Goal: Information Seeking & Learning: Learn about a topic

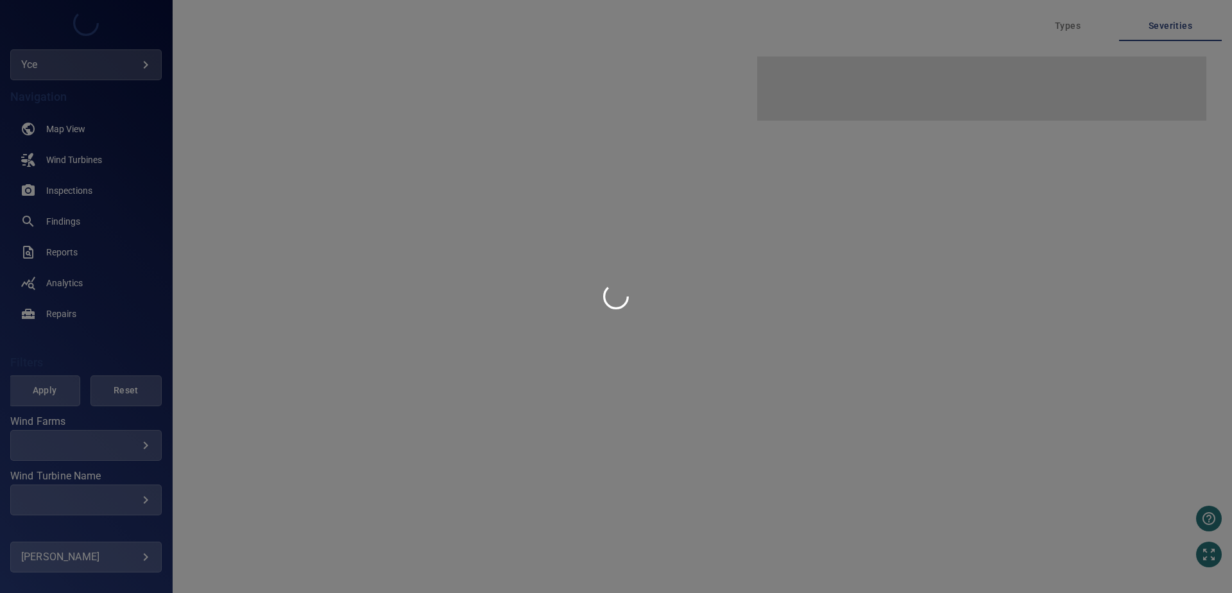
type input "***"
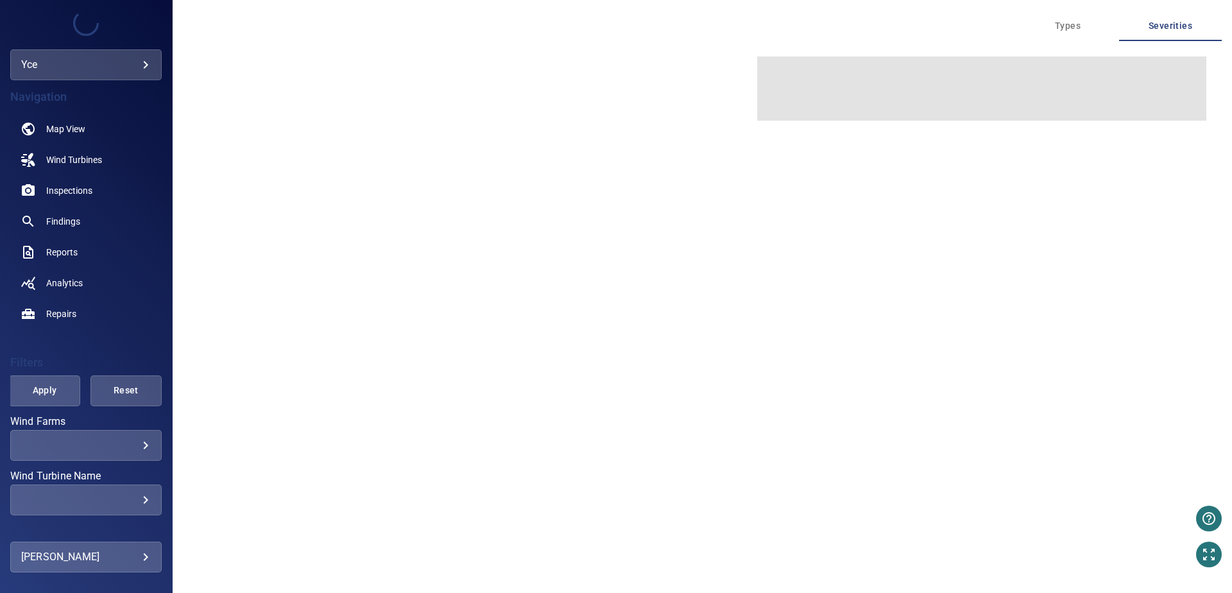
click at [68, 63] on body "**********" at bounding box center [616, 296] width 1232 height 593
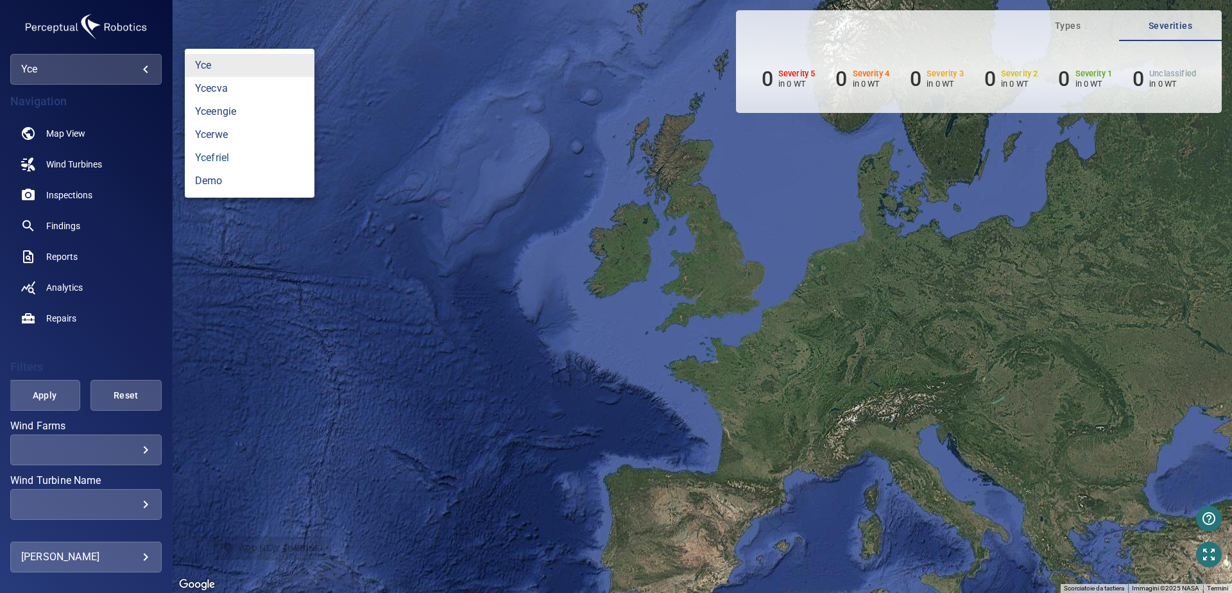
click at [224, 157] on link "ycefriel" at bounding box center [250, 157] width 130 height 23
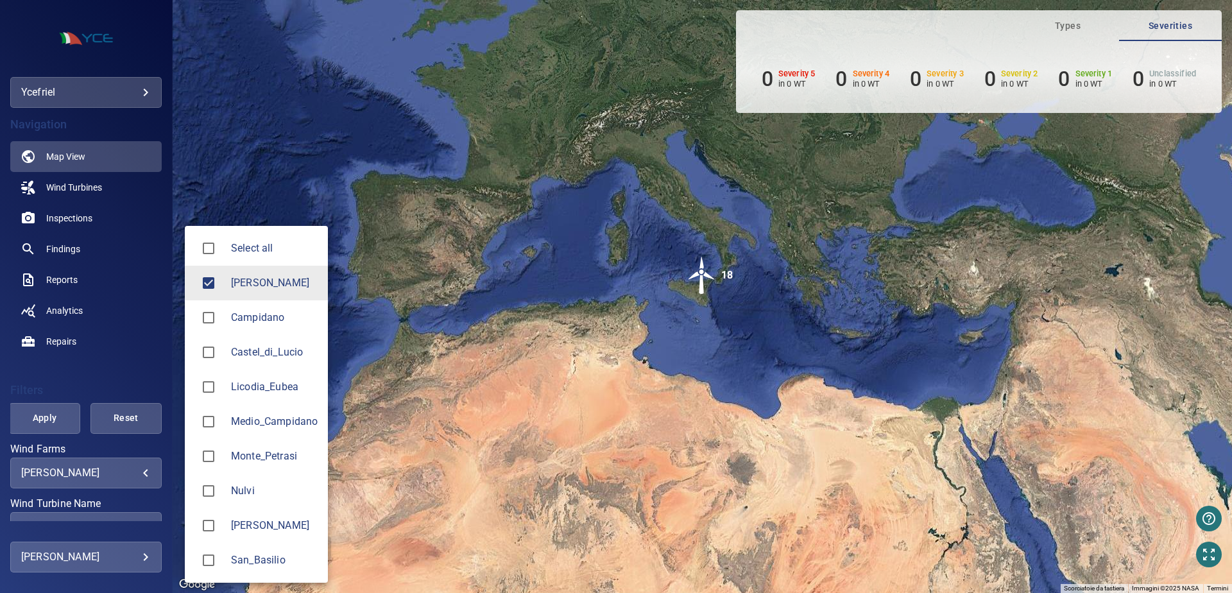
click at [76, 474] on body "**********" at bounding box center [616, 296] width 1232 height 593
click at [224, 523] on div at bounding box center [213, 525] width 36 height 27
type input "*********"
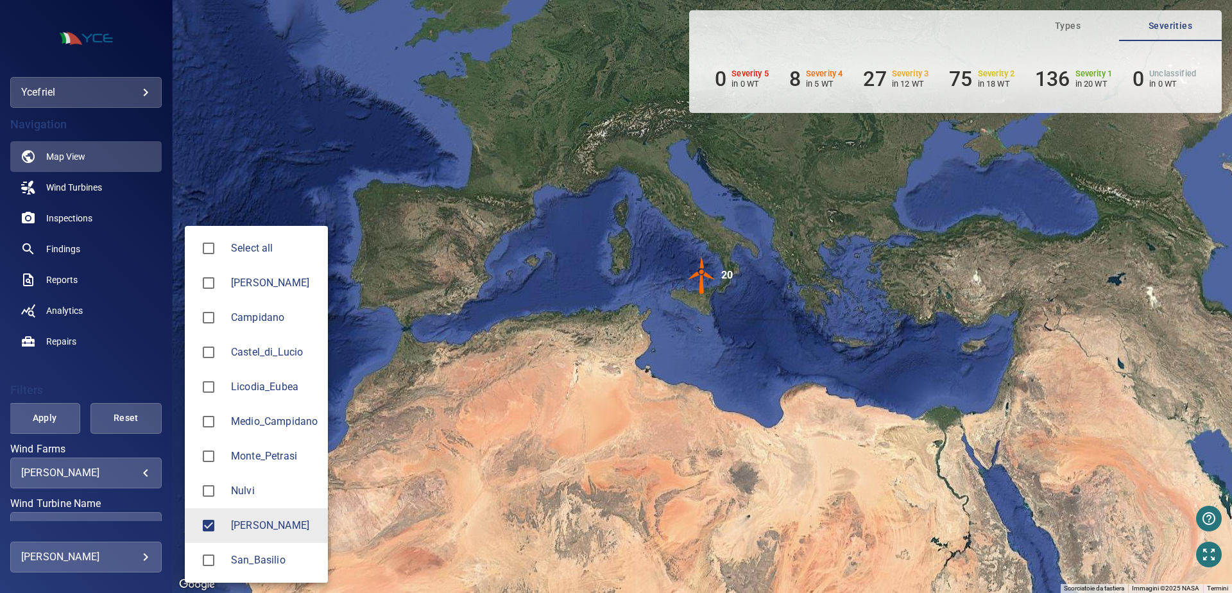
click at [53, 418] on div at bounding box center [616, 296] width 1232 height 593
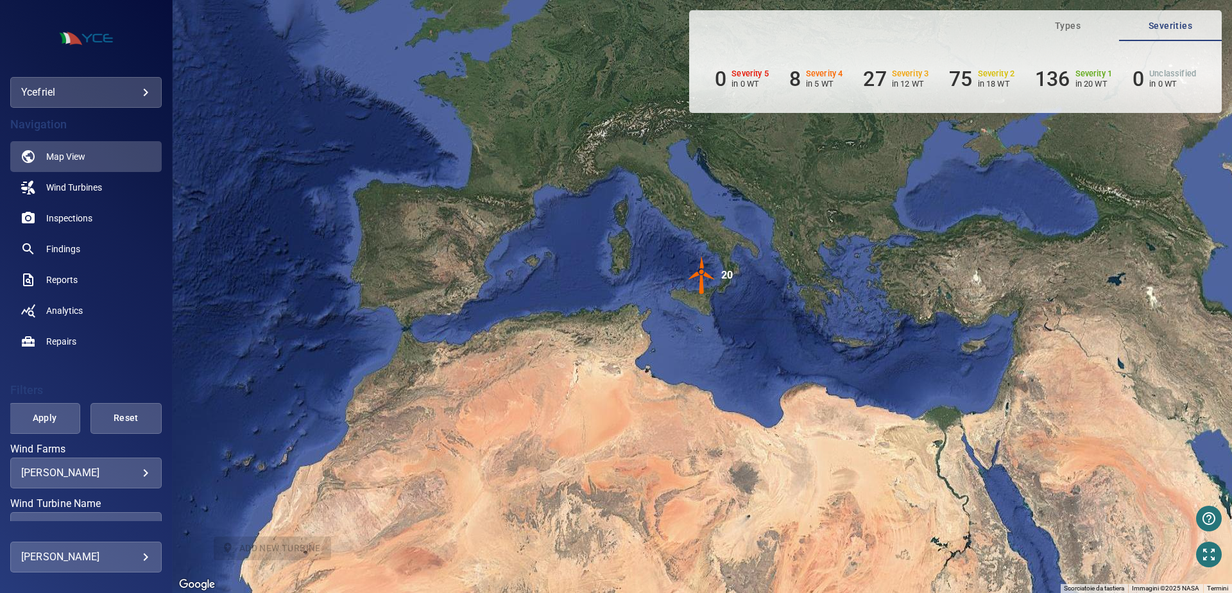
click at [42, 420] on span "Apply" at bounding box center [44, 418] width 39 height 16
click at [55, 252] on span "Findings" at bounding box center [63, 249] width 34 height 13
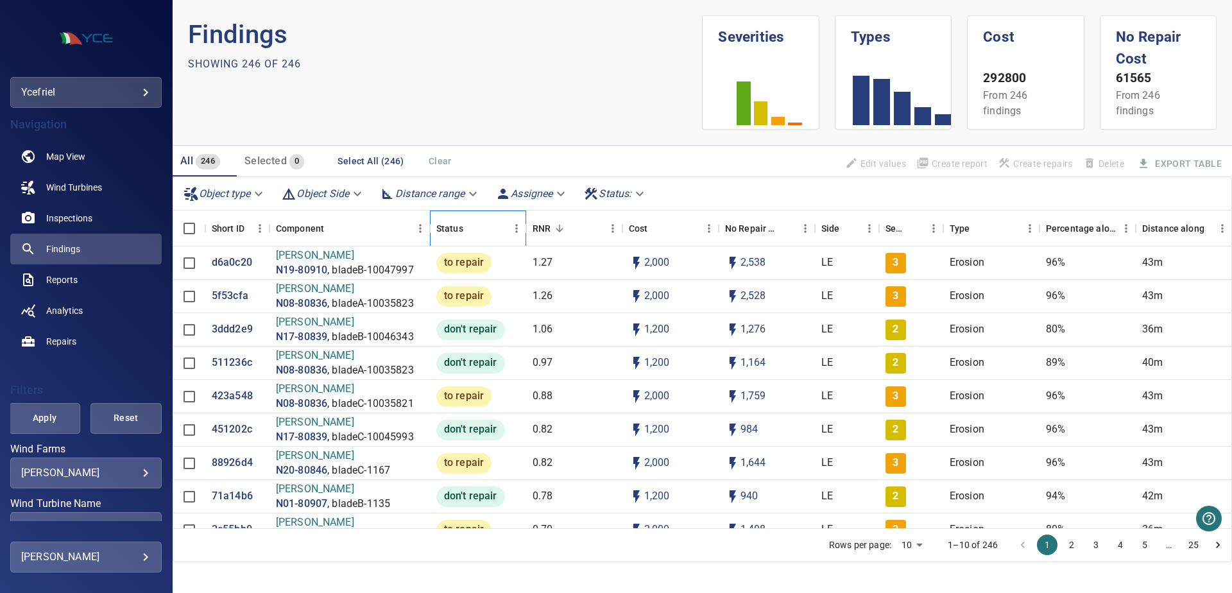
click at [448, 233] on div "Status" at bounding box center [449, 228] width 27 height 36
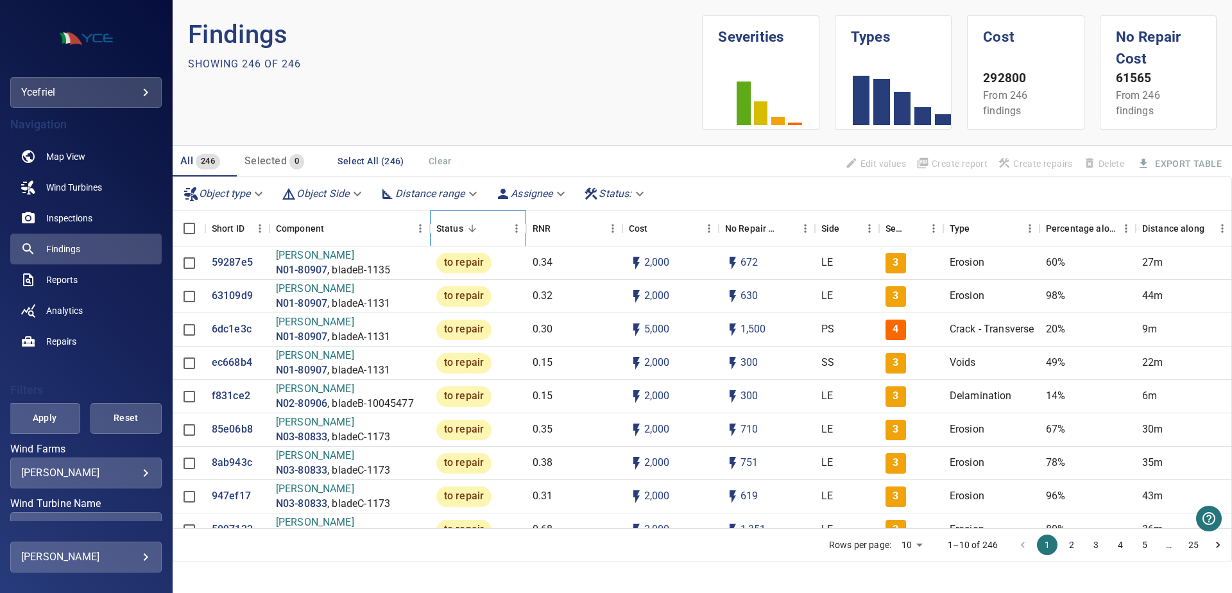
scroll to position [65, 0]
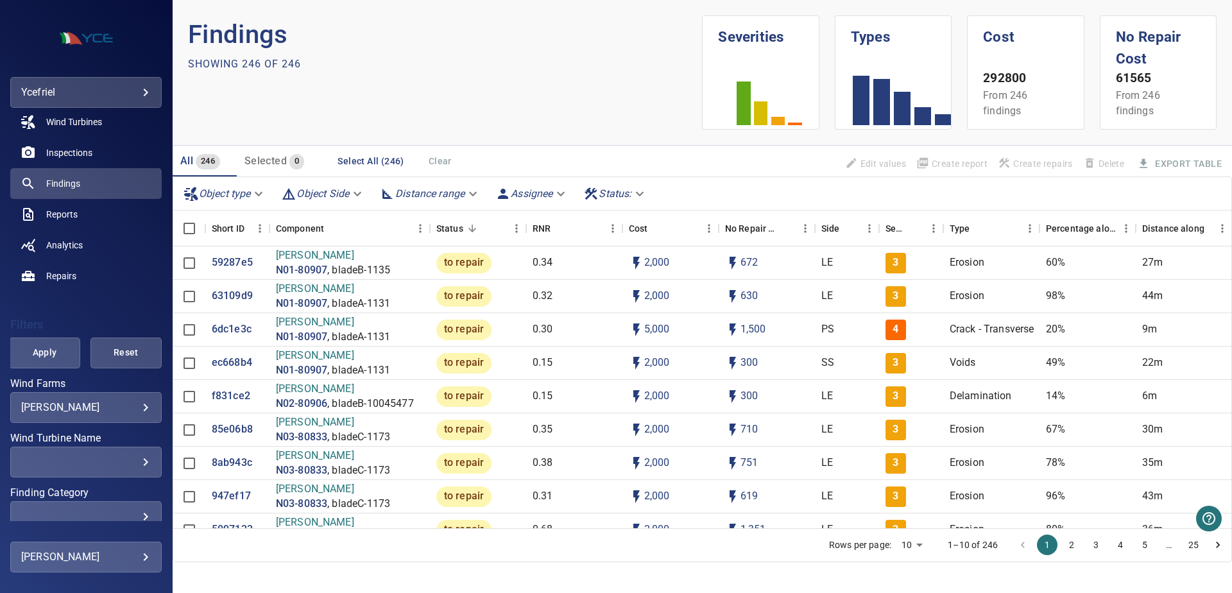
click at [112, 463] on div "​" at bounding box center [86, 462] width 130 height 12
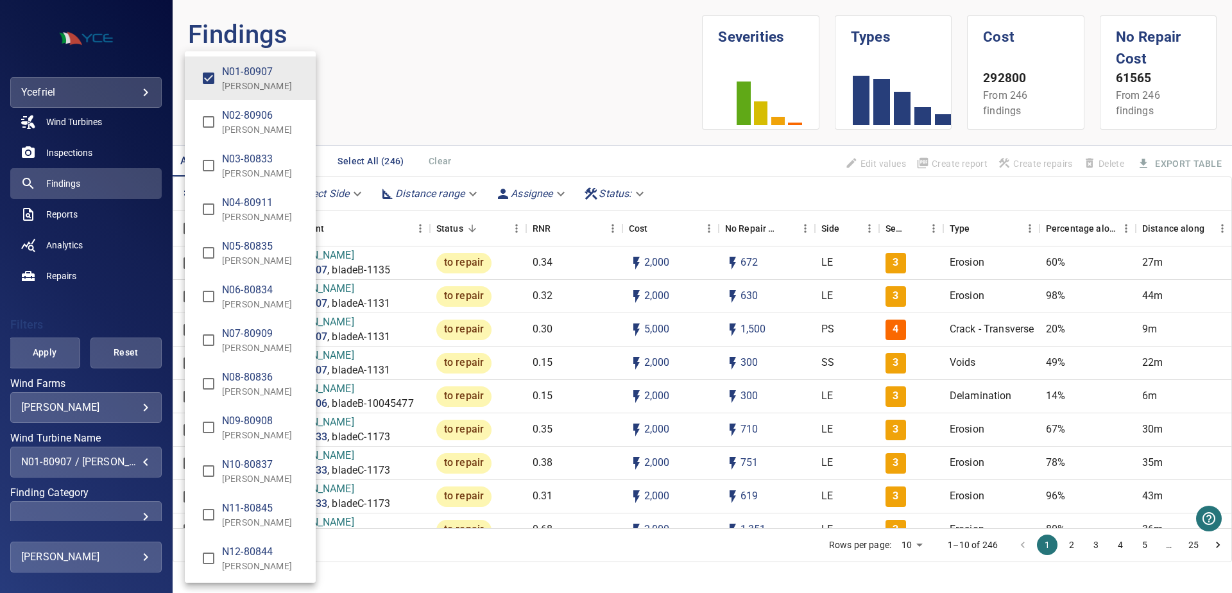
type input "**********"
click at [25, 360] on div "Wind Turbine Name" at bounding box center [616, 296] width 1232 height 593
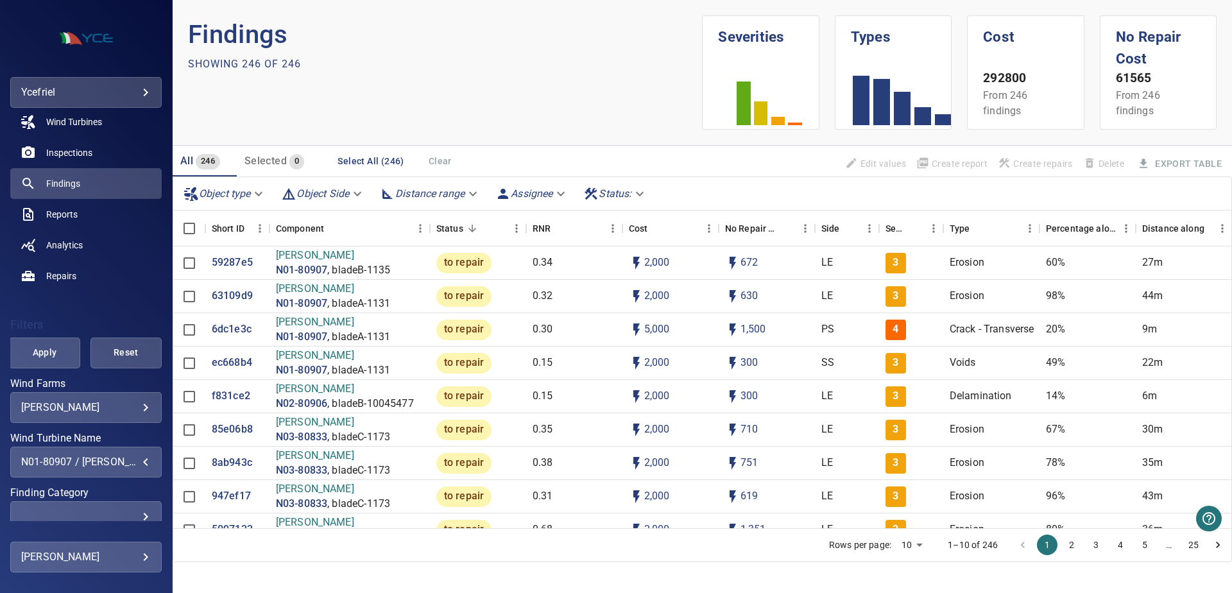
click at [51, 358] on span "Apply" at bounding box center [44, 353] width 39 height 16
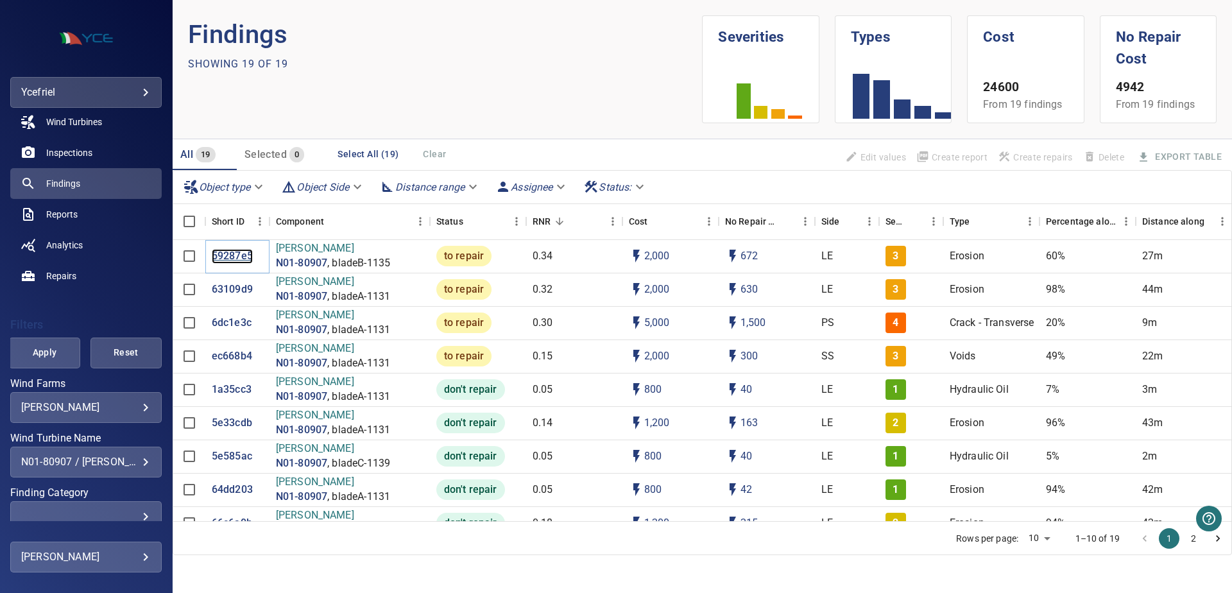
click at [250, 257] on p "59287e5" at bounding box center [232, 256] width 41 height 15
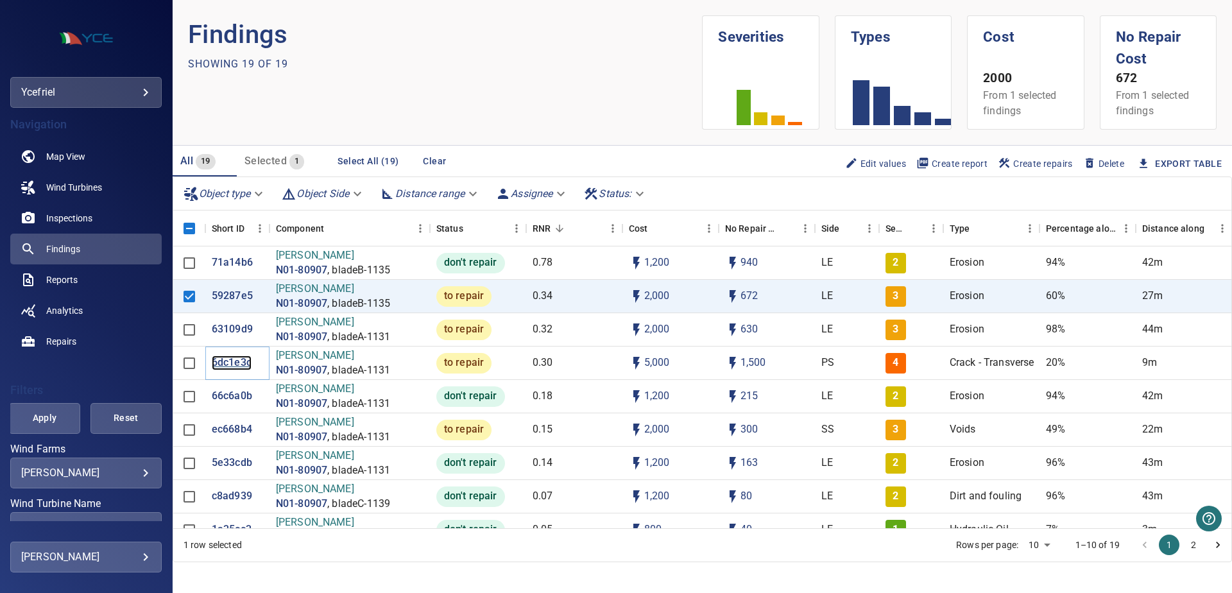
click at [228, 365] on p "6dc1e3c" at bounding box center [232, 362] width 40 height 15
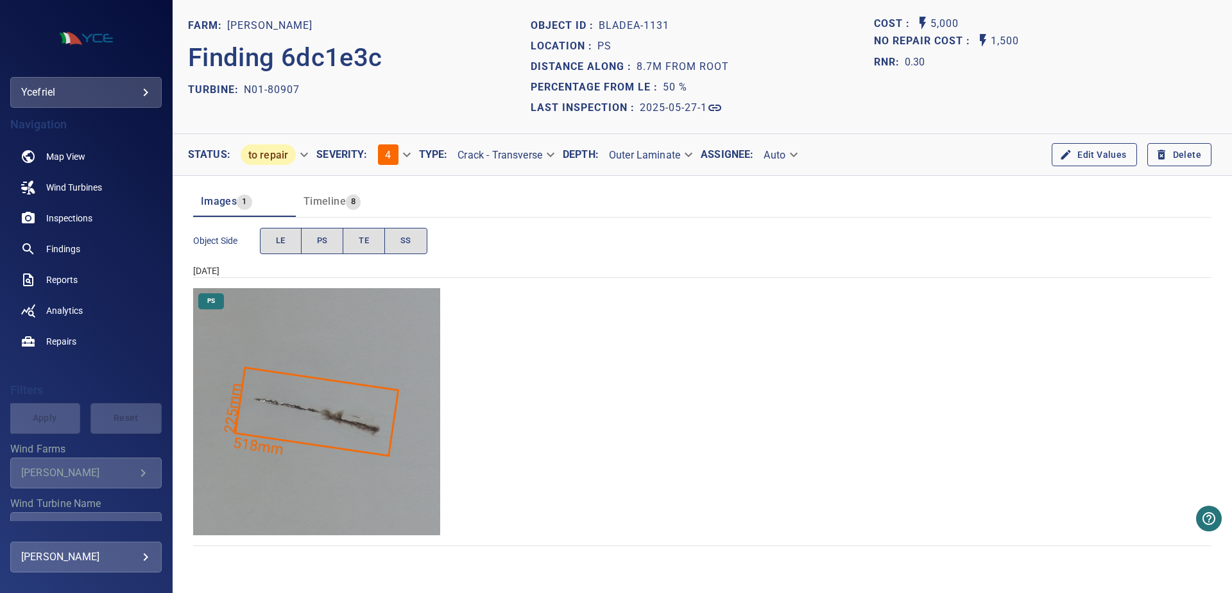
click at [334, 309] on img "Regalbuto/N01-80907/2025-05-27-1/2025-05-27-4/image33wp37.jpg" at bounding box center [316, 411] width 247 height 247
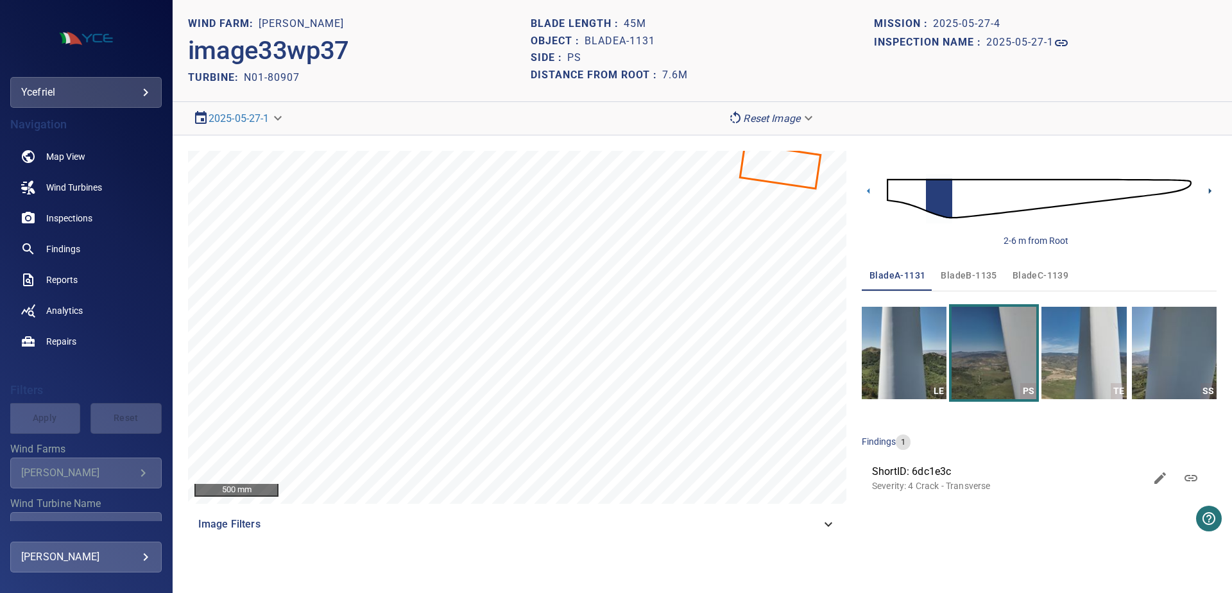
click at [1209, 191] on icon at bounding box center [1210, 191] width 3 height 6
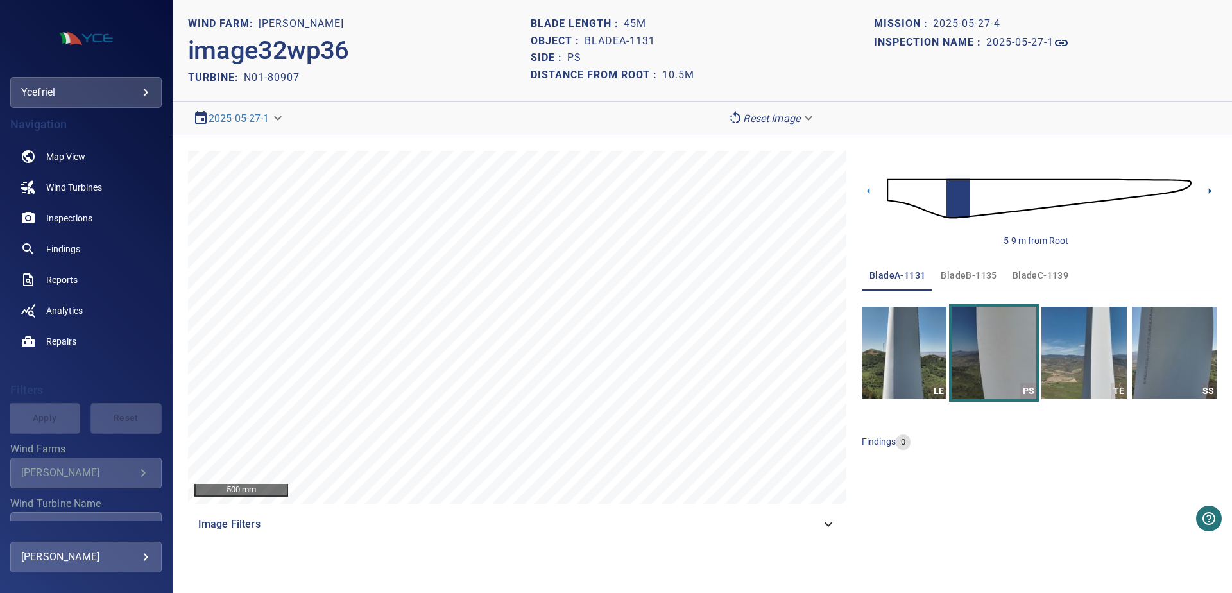
click at [1214, 191] on icon at bounding box center [1209, 190] width 13 height 13
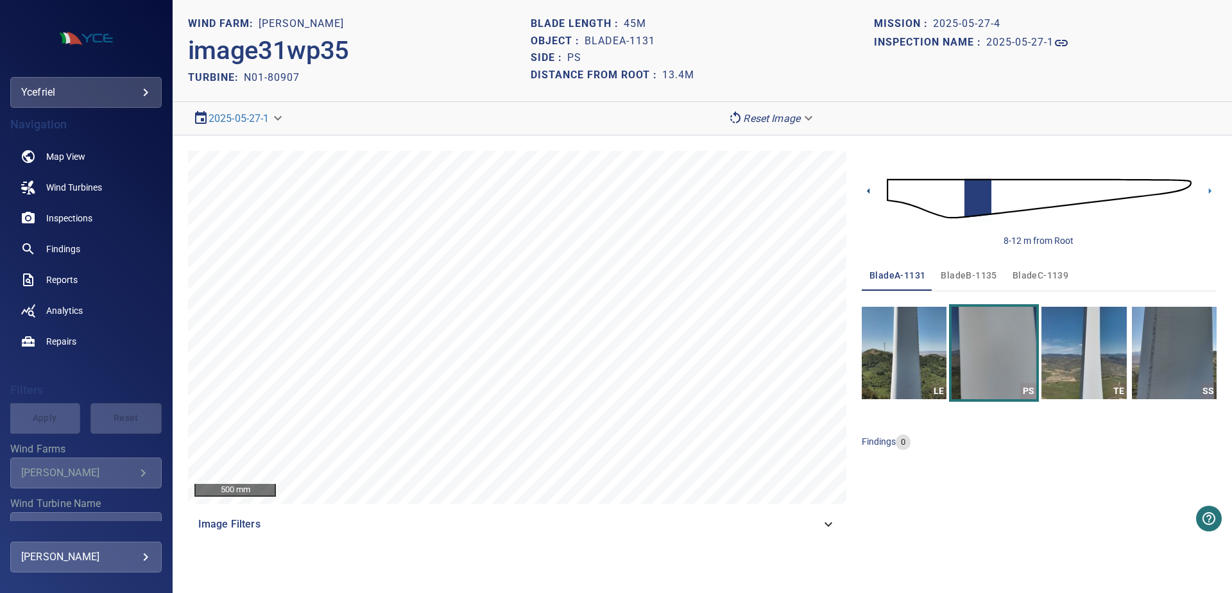
click at [867, 193] on icon at bounding box center [868, 190] width 13 height 13
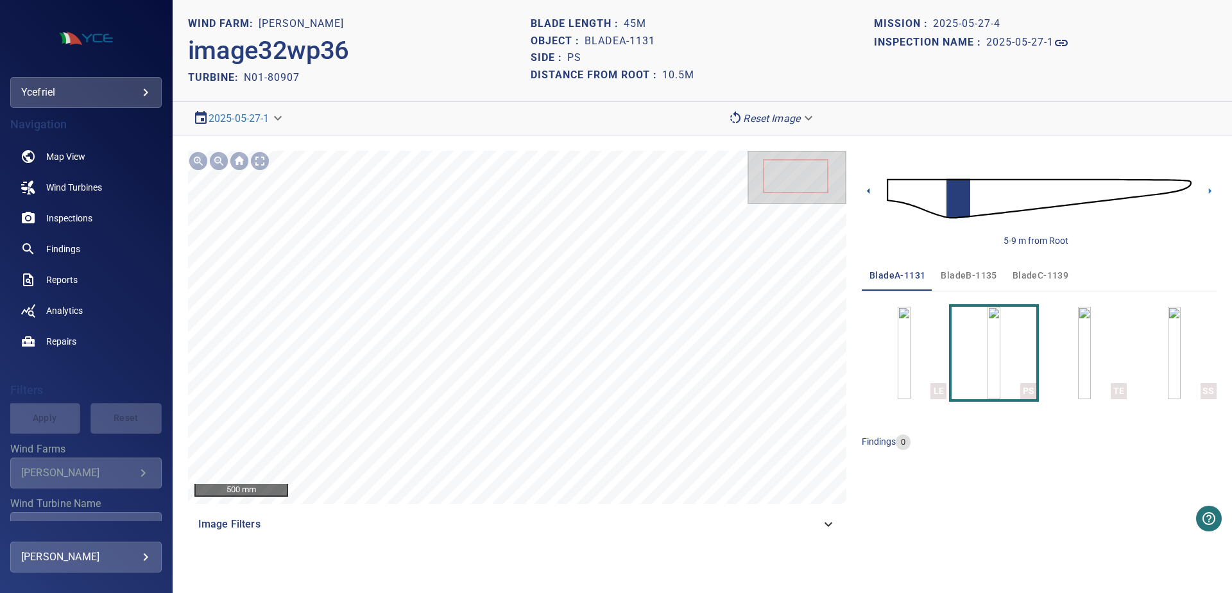
click at [867, 193] on icon at bounding box center [868, 190] width 13 height 13
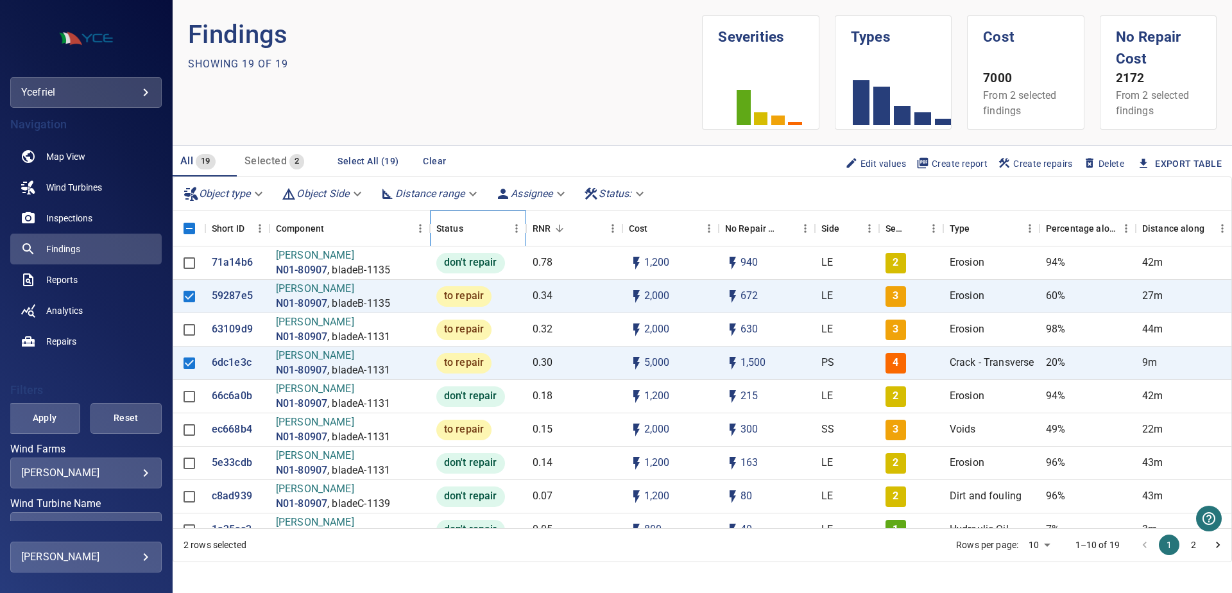
click at [449, 229] on div "Status" at bounding box center [449, 228] width 27 height 36
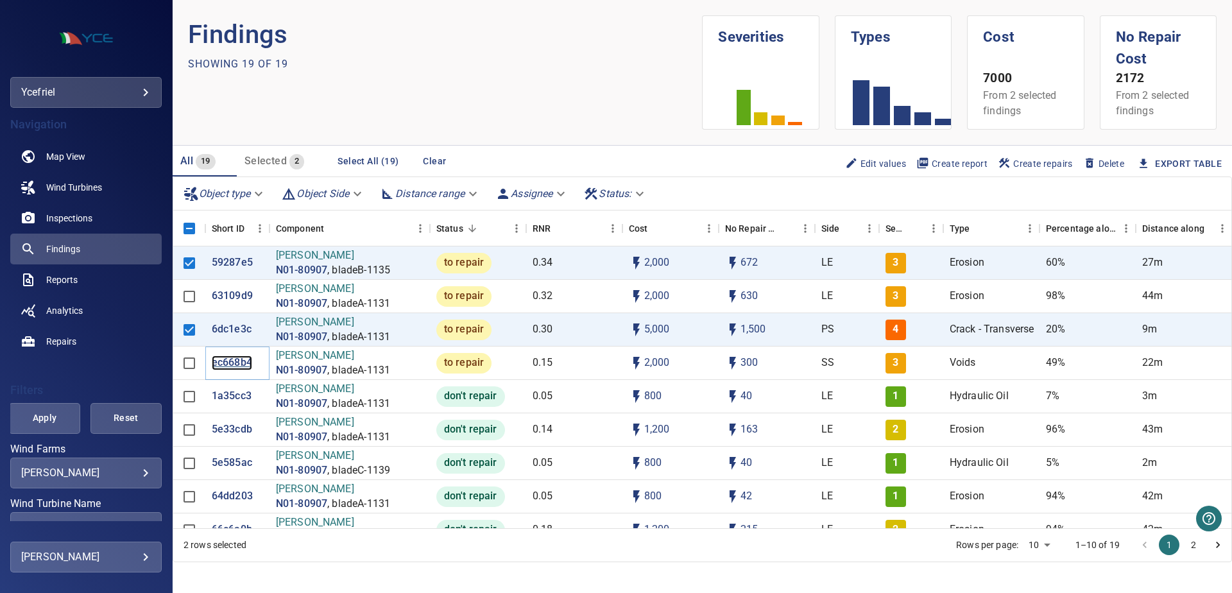
click at [223, 357] on p "ec668b4" at bounding box center [232, 362] width 40 height 15
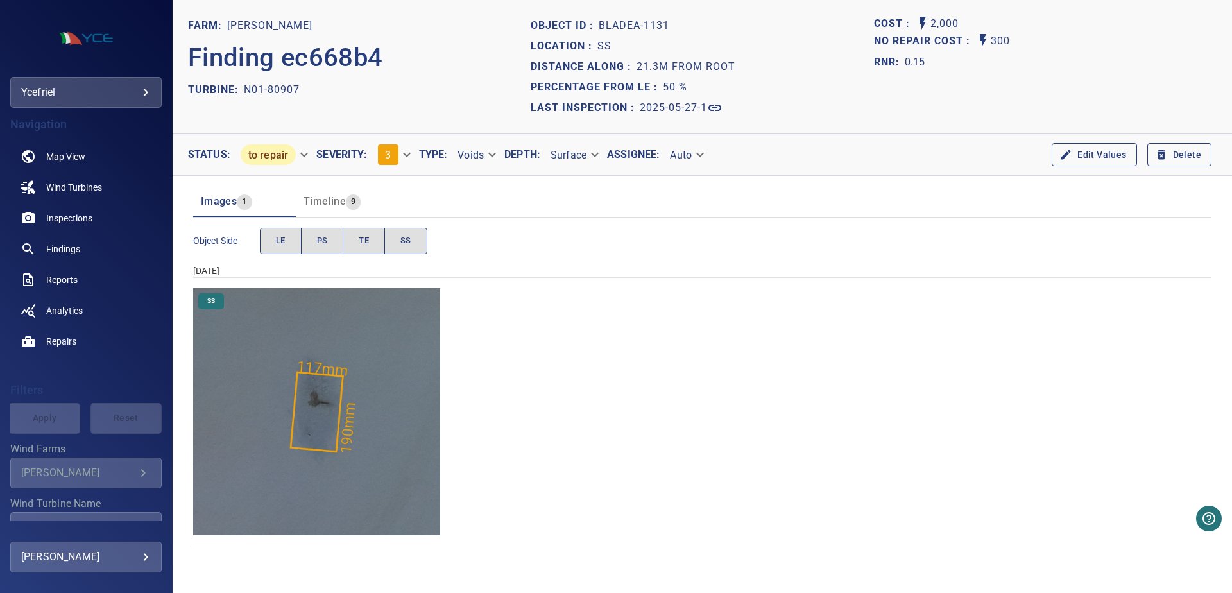
click at [398, 452] on img "Regalbuto/N01-80907/2025-05-27-1/2025-05-27-4/image60wp68.jpg" at bounding box center [316, 411] width 247 height 247
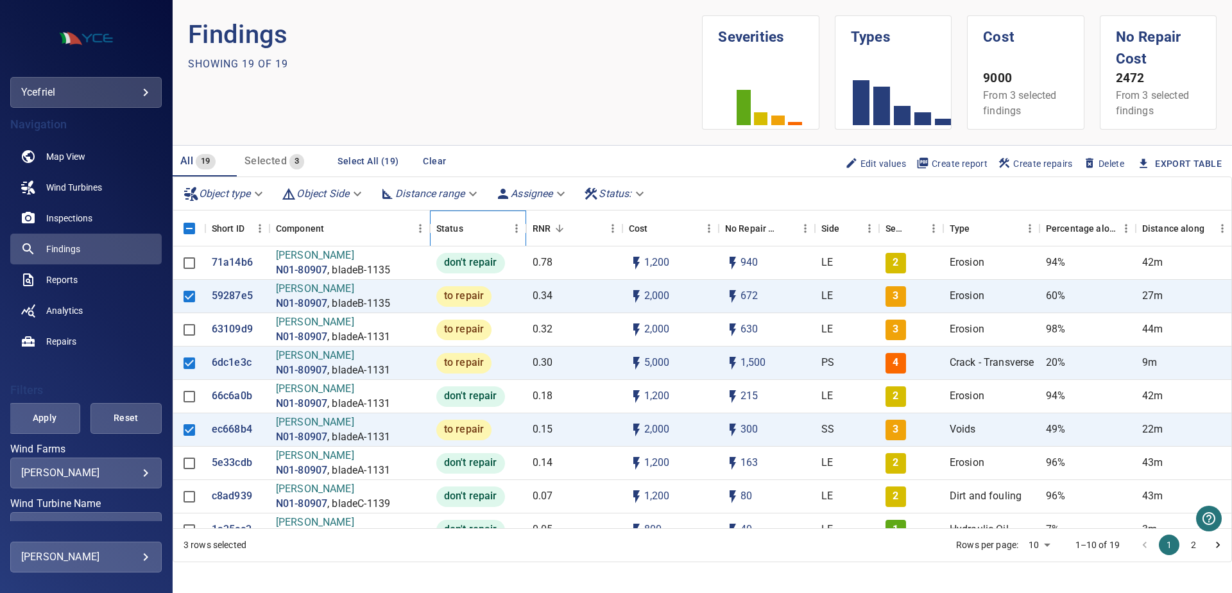
click at [445, 226] on div "Status" at bounding box center [449, 228] width 27 height 36
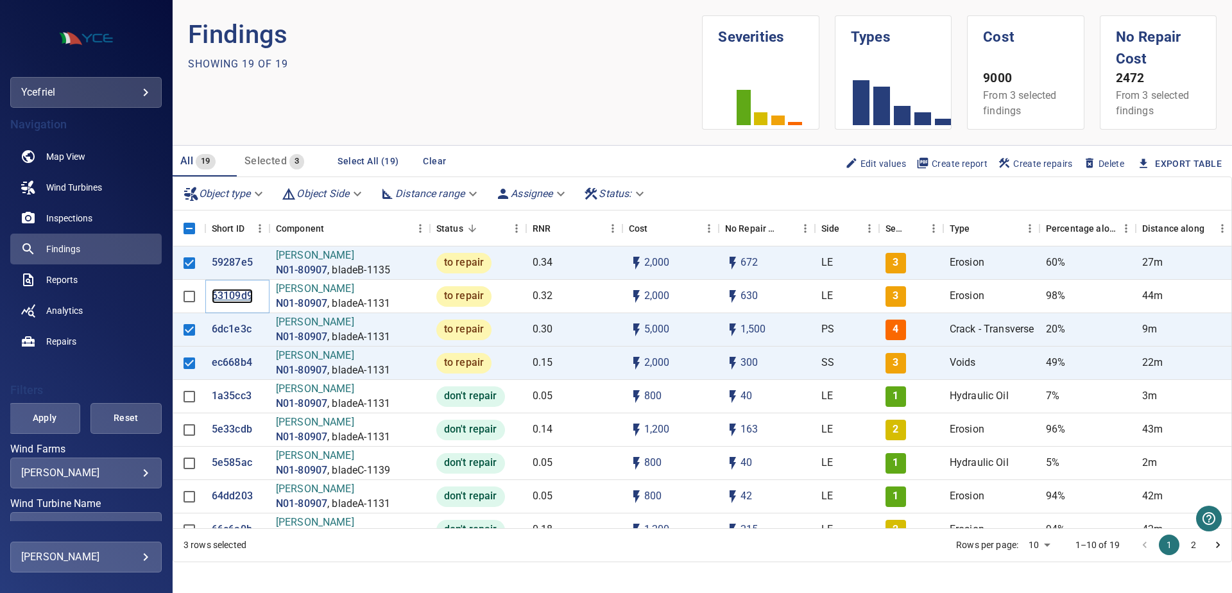
click at [234, 289] on p "63109d9" at bounding box center [232, 296] width 41 height 15
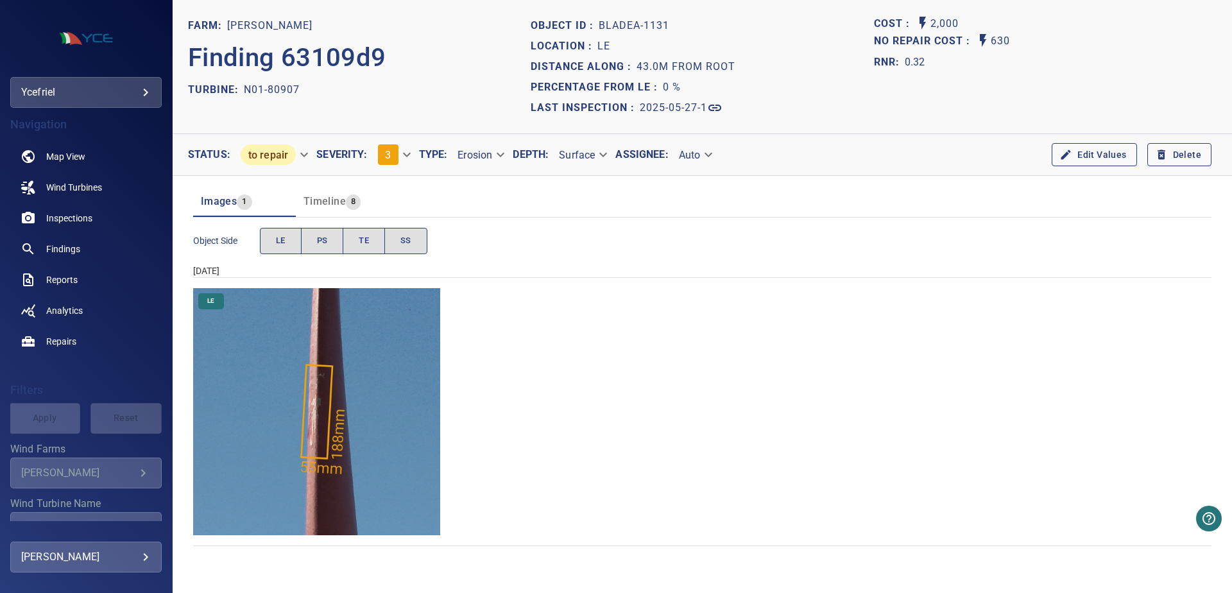
click at [367, 400] on img "Regalbuto/N01-80907/2025-05-27-1/2025-05-27-4/image18wp20.jpg" at bounding box center [316, 411] width 247 height 247
